Goal: Register for event/course

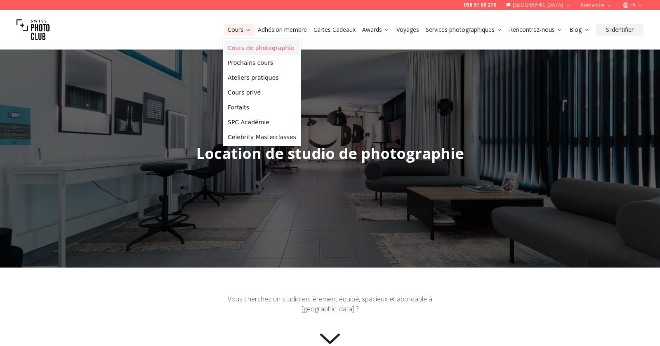
click at [247, 47] on link "Cours de photographie" at bounding box center [261, 47] width 75 height 15
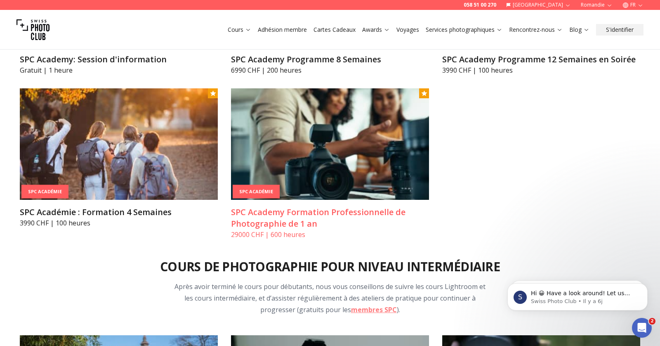
scroll to position [1046, 0]
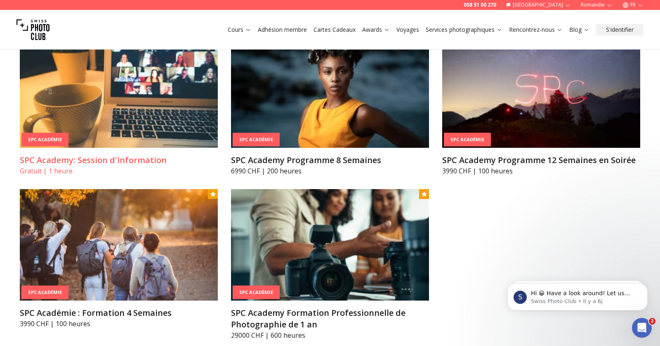
click at [171, 104] on img at bounding box center [119, 91] width 198 height 111
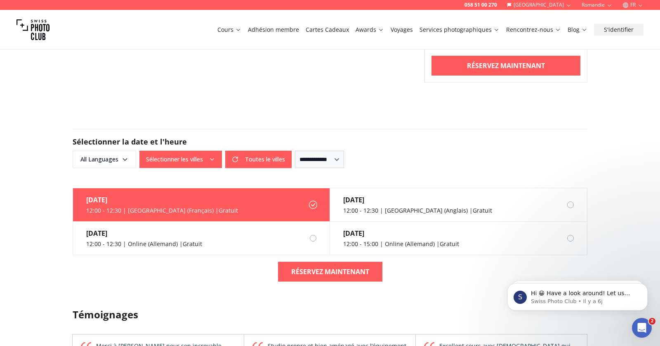
scroll to position [480, 0]
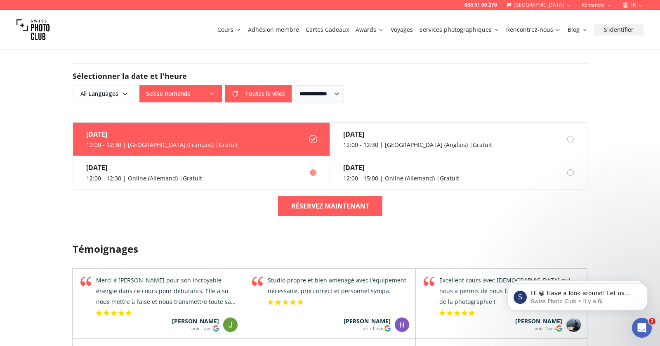
click at [315, 172] on div at bounding box center [320, 172] width 20 height 7
click at [313, 171] on div at bounding box center [313, 172] width 7 height 7
click at [312, 169] on div at bounding box center [313, 172] width 7 height 7
click at [269, 169] on label "21 août 12:00 - 12:30 | Online (Allemand) | Gratuit" at bounding box center [201, 172] width 257 height 33
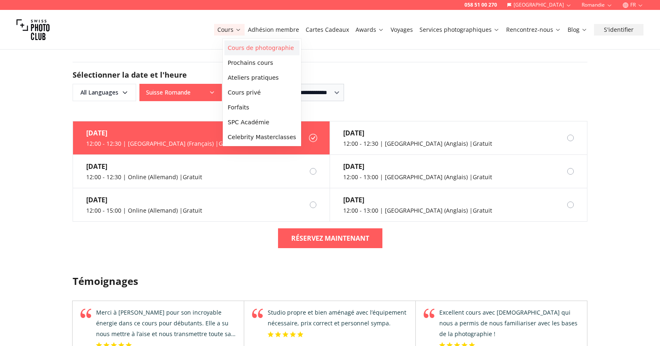
click at [239, 53] on link "Cours de photographie" at bounding box center [261, 47] width 75 height 15
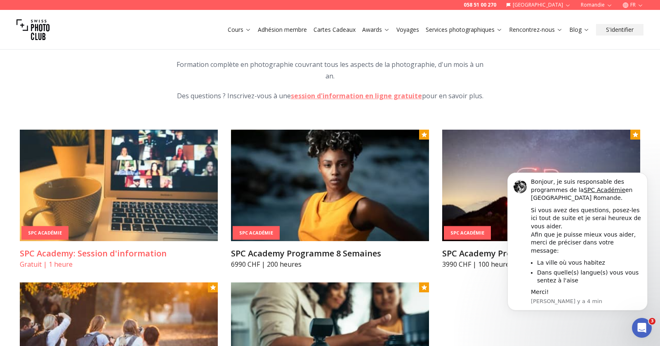
click at [155, 142] on img at bounding box center [119, 185] width 198 height 111
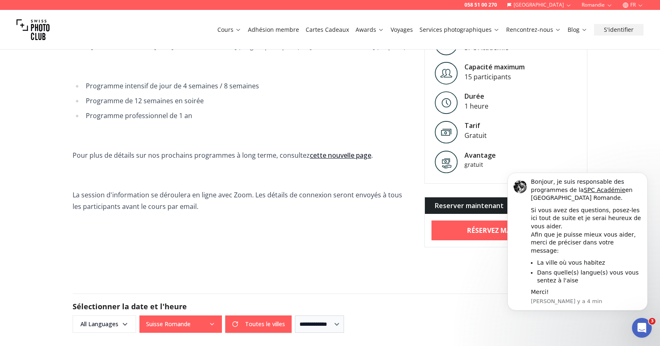
scroll to position [345, 0]
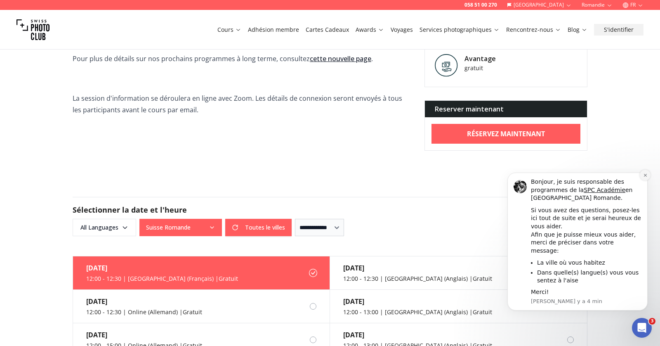
click at [643, 180] on button "Dismiss notification" at bounding box center [645, 175] width 11 height 11
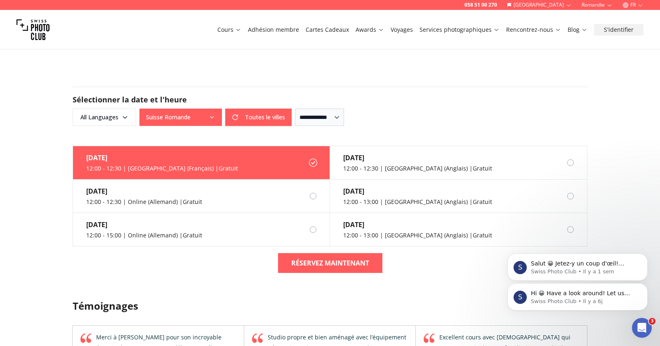
scroll to position [463, 0]
